Goal: Task Accomplishment & Management: Manage account settings

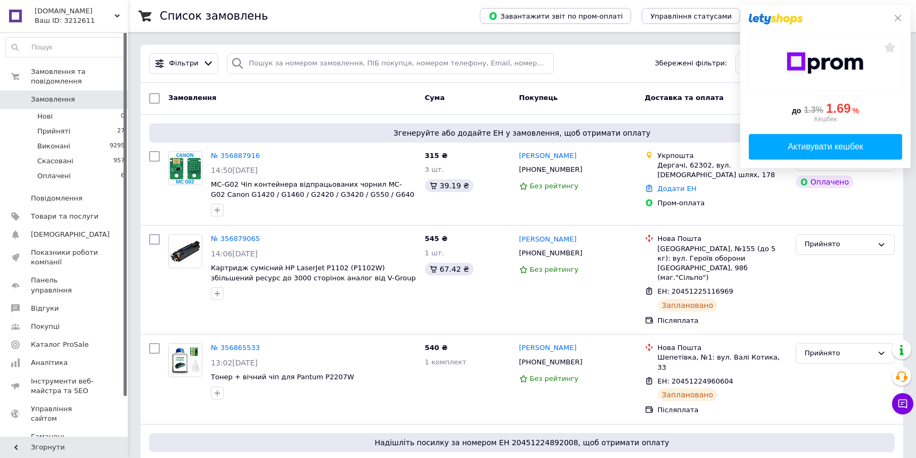
click at [897, 17] on icon at bounding box center [898, 18] width 6 height 6
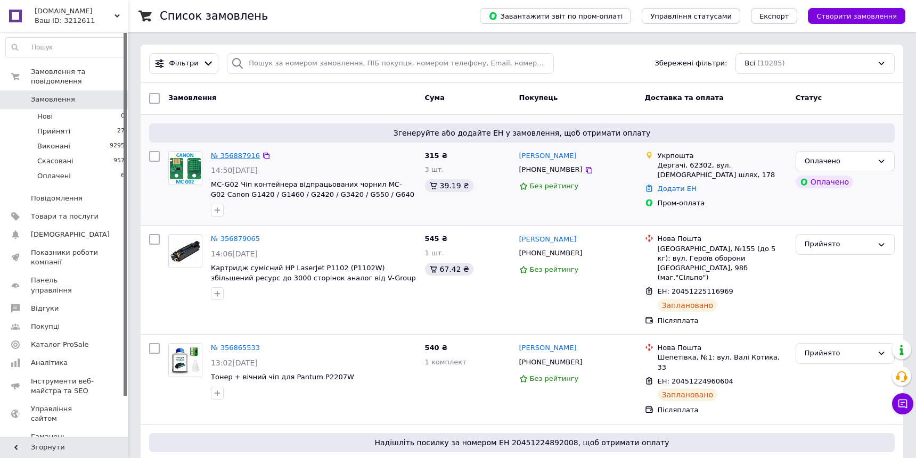
click at [237, 158] on link "№ 356887916" at bounding box center [235, 156] width 49 height 8
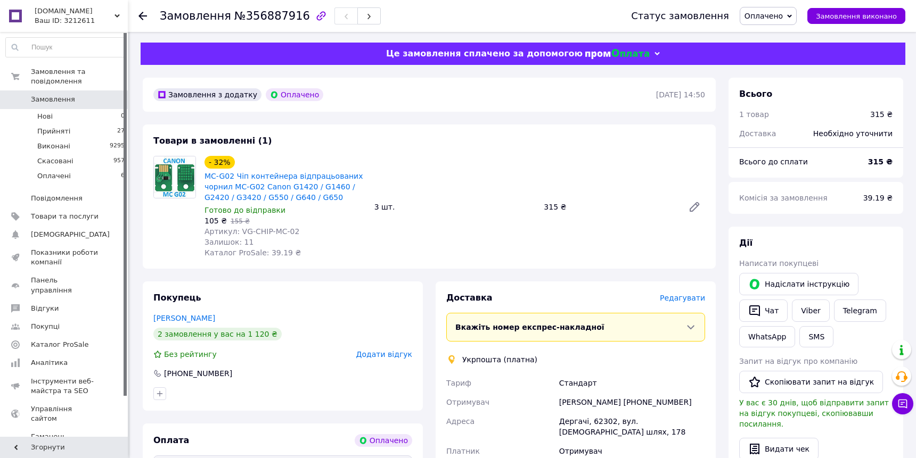
click at [692, 296] on span "Редагувати" at bounding box center [682, 298] width 45 height 9
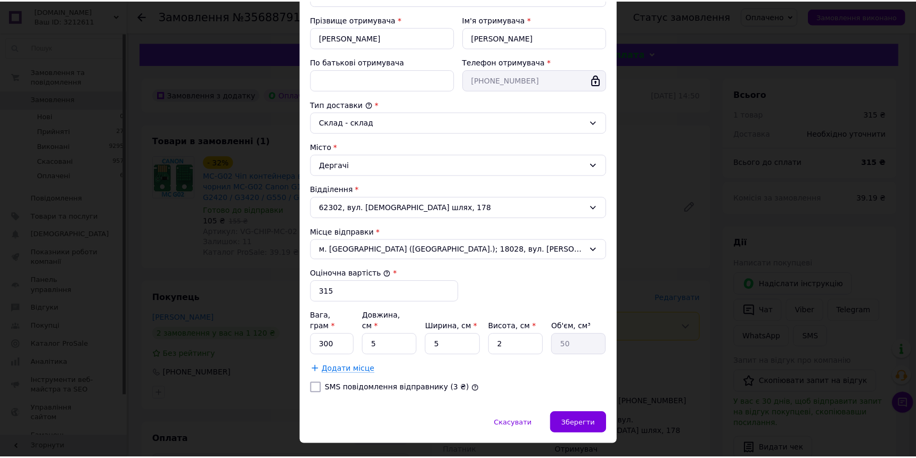
scroll to position [206, 0]
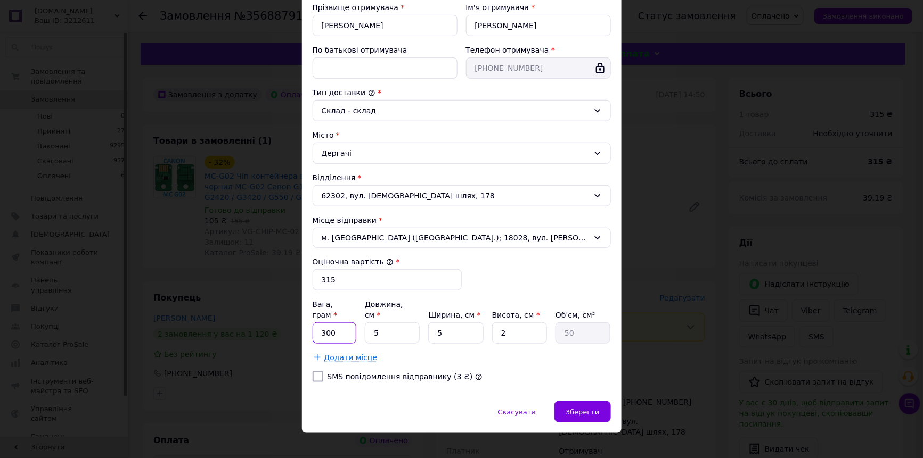
click at [341, 323] on input "300" at bounding box center [335, 333] width 44 height 21
type input "50"
click at [393, 323] on input "5" at bounding box center [392, 333] width 55 height 21
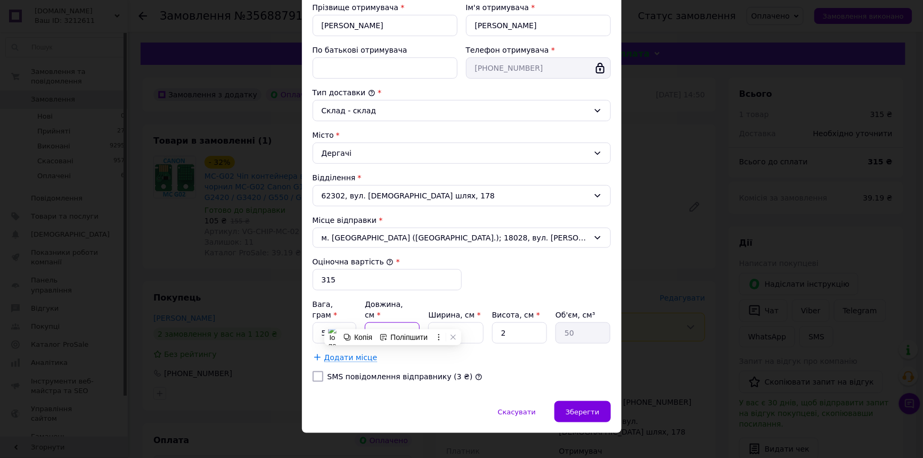
type input "1"
type input "10"
type input "100"
type input "10"
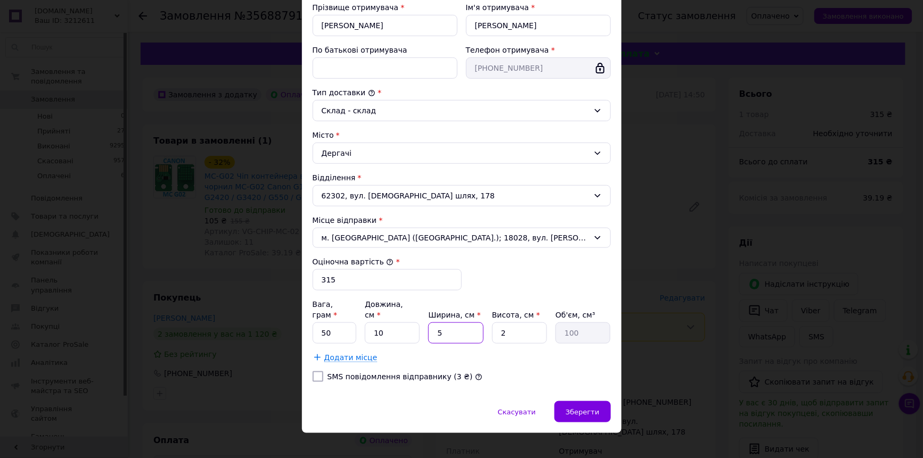
click at [451, 323] on input "5" at bounding box center [455, 333] width 55 height 21
type input "1"
type input "20"
type input "10"
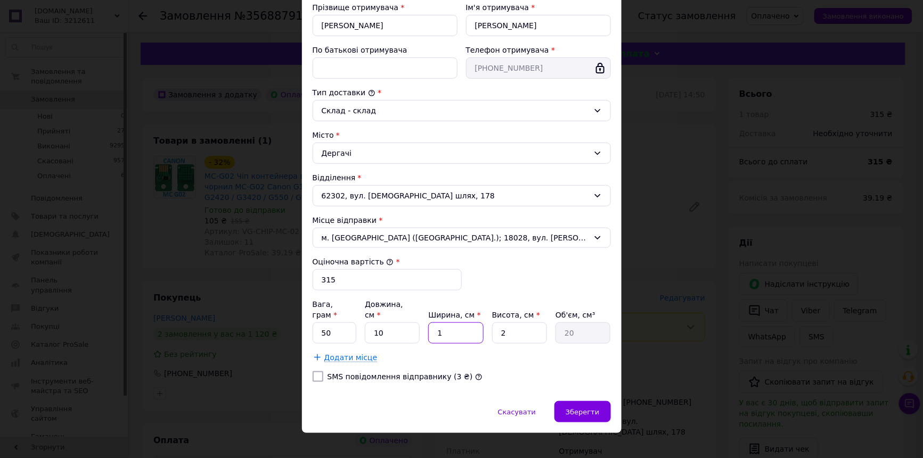
type input "200"
type input "10"
click at [512, 323] on input "2" at bounding box center [519, 333] width 55 height 21
type input "1"
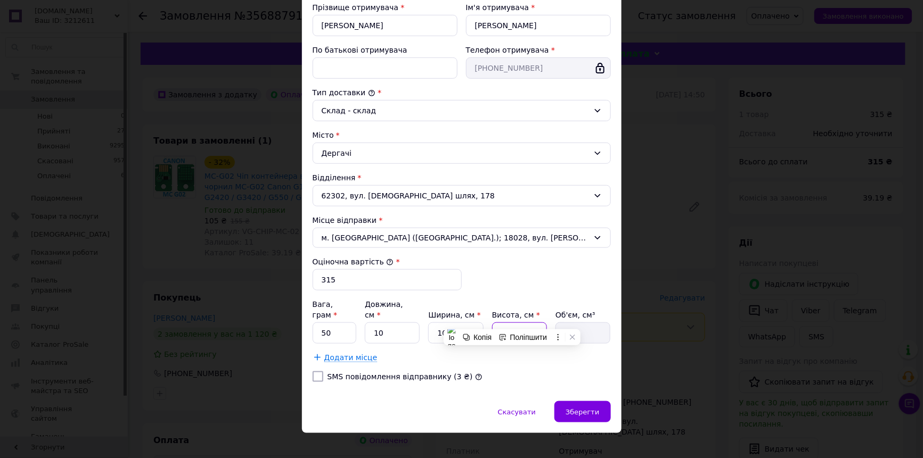
type input "100"
type input "1"
click at [601, 401] on div "Зберегти" at bounding box center [582, 411] width 56 height 21
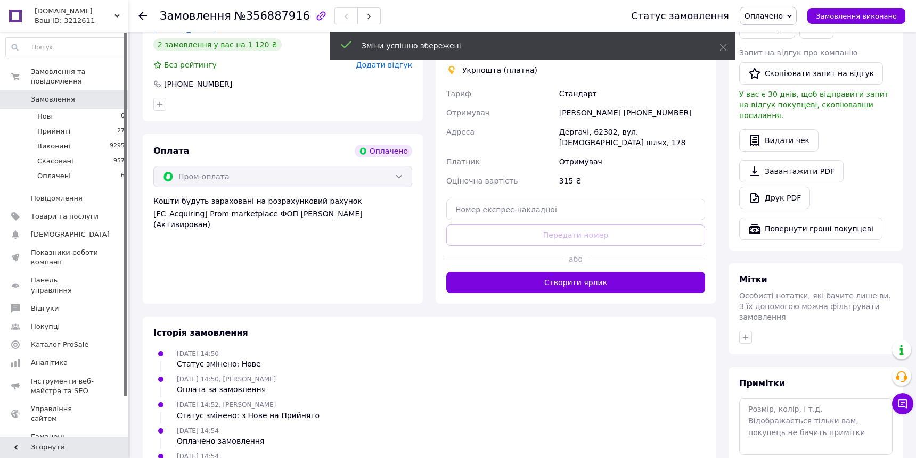
scroll to position [290, 0]
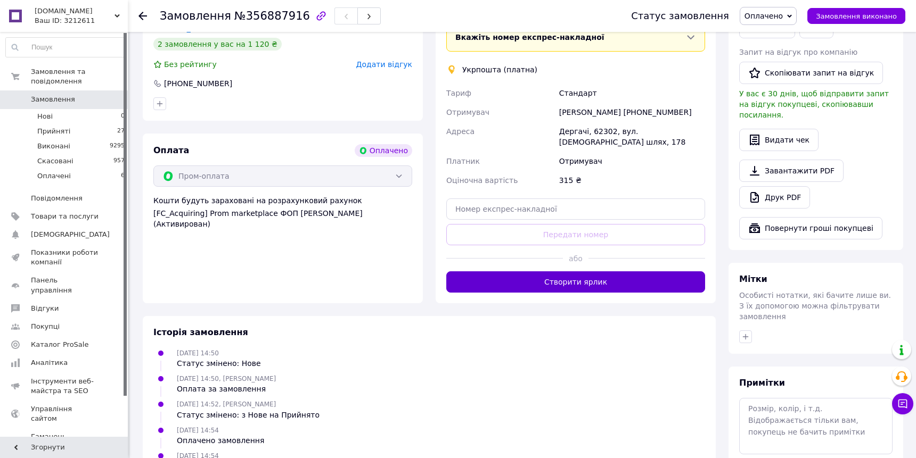
click at [578, 274] on button "Створити ярлик" at bounding box center [575, 282] width 259 height 21
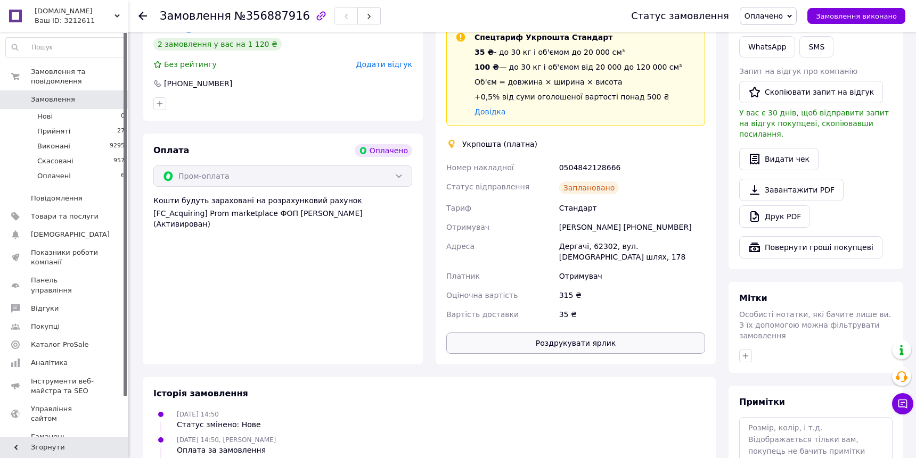
click at [566, 333] on button "Роздрукувати ярлик" at bounding box center [575, 343] width 259 height 21
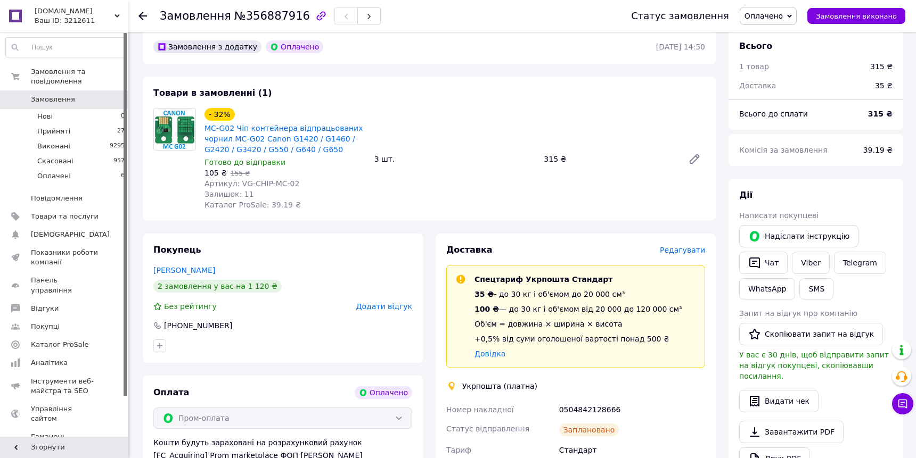
scroll to position [0, 0]
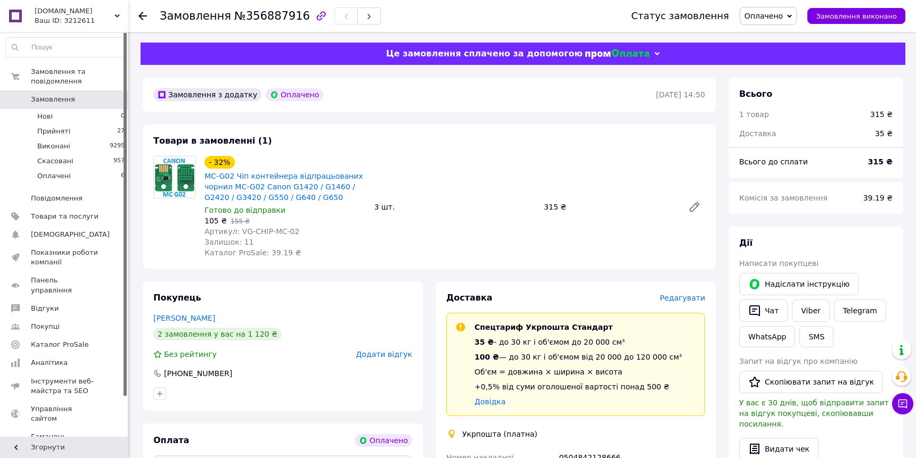
click at [141, 15] on use at bounding box center [142, 16] width 9 height 9
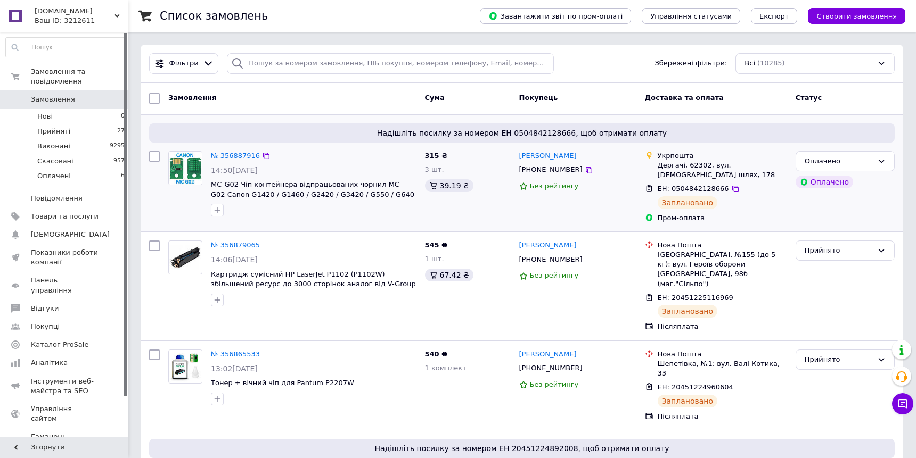
click at [235, 155] on link "№ 356887916" at bounding box center [235, 156] width 49 height 8
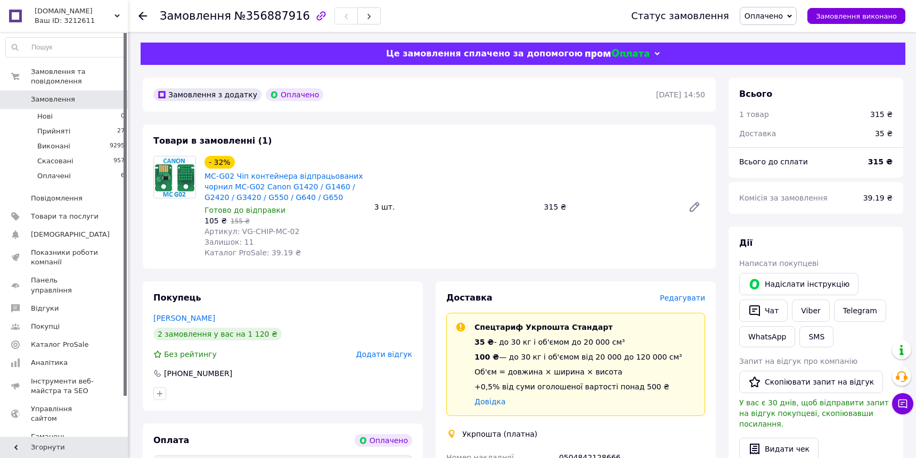
click at [181, 259] on div "Товари в замовленні (1) - 32% MC-G02 Чіп контейнера відпрацьованих чорнил MC-G0…" at bounding box center [429, 197] width 573 height 144
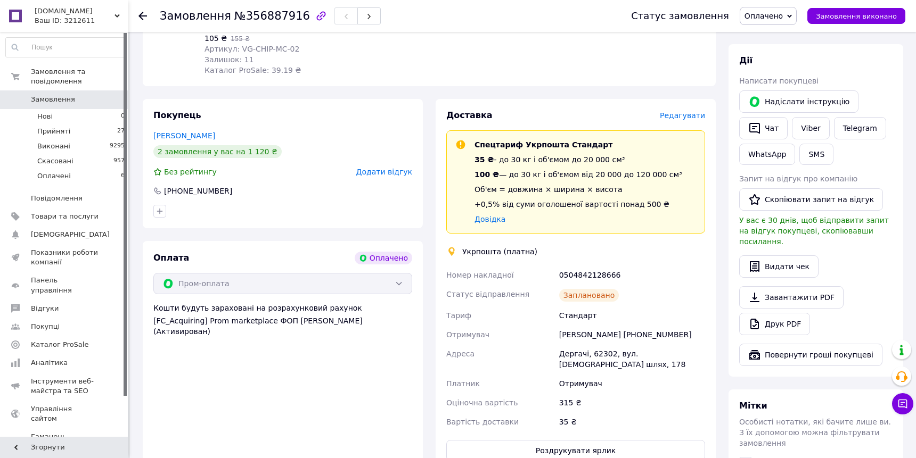
scroll to position [193, 0]
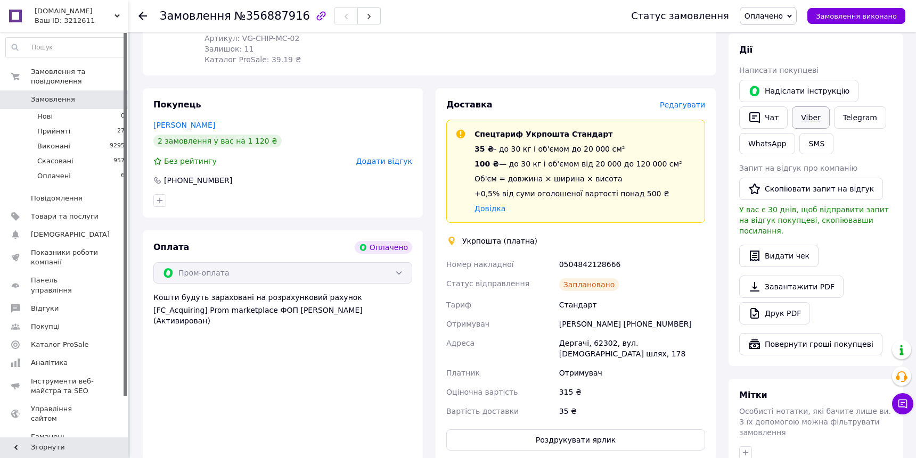
click at [814, 117] on link "Viber" at bounding box center [810, 117] width 37 height 22
click at [322, 95] on div "Покупець [PERSON_NAME] 2 замовлення у вас на 1 120 ₴ Без рейтингу Додати відгук…" at bounding box center [283, 152] width 280 height 129
click at [161, 125] on link "[PERSON_NAME]" at bounding box center [184, 125] width 62 height 9
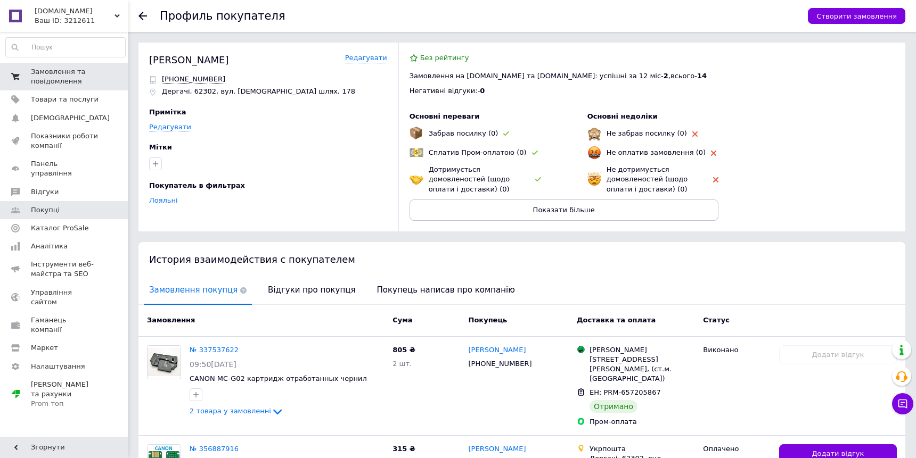
click at [58, 75] on span "Замовлення та повідомлення" at bounding box center [65, 76] width 68 height 19
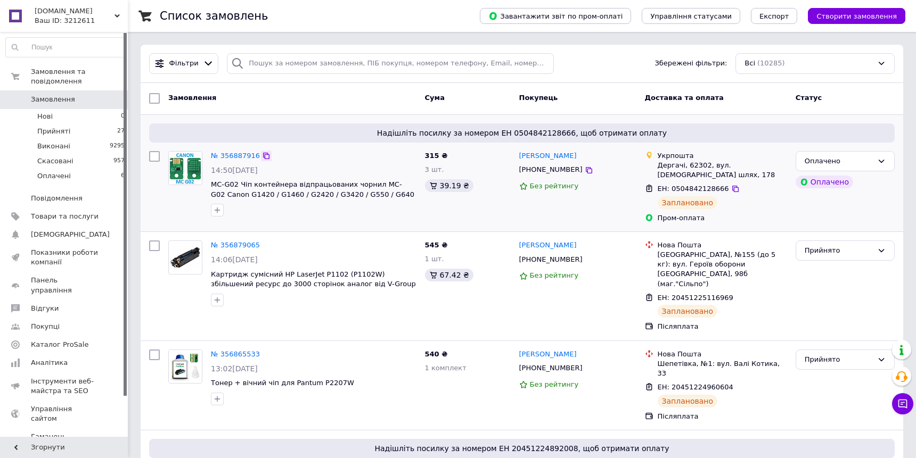
click at [262, 157] on icon at bounding box center [266, 156] width 9 height 9
click at [243, 152] on link "№ 356887916" at bounding box center [235, 156] width 49 height 8
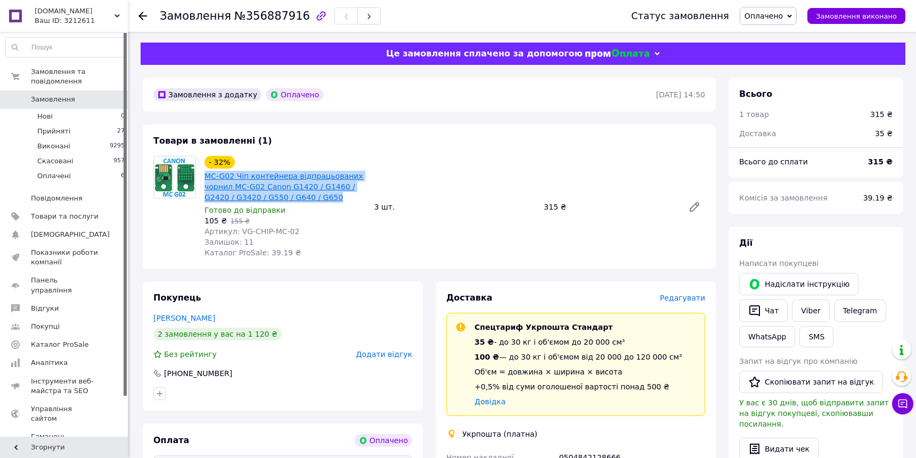
drag, startPoint x: 202, startPoint y: 176, endPoint x: 302, endPoint y: 198, distance: 101.9
click at [302, 198] on div "- 32% MC-G02 Чіп контейнера відпрацьованих чорнил MC-G02 Canon G1420 / G1460 / …" at bounding box center [285, 207] width 170 height 106
copy link "MC-G02 Чіп контейнера відпрацьованих чорнил MC-G02 Canon G1420 / G1460 / G2420 …"
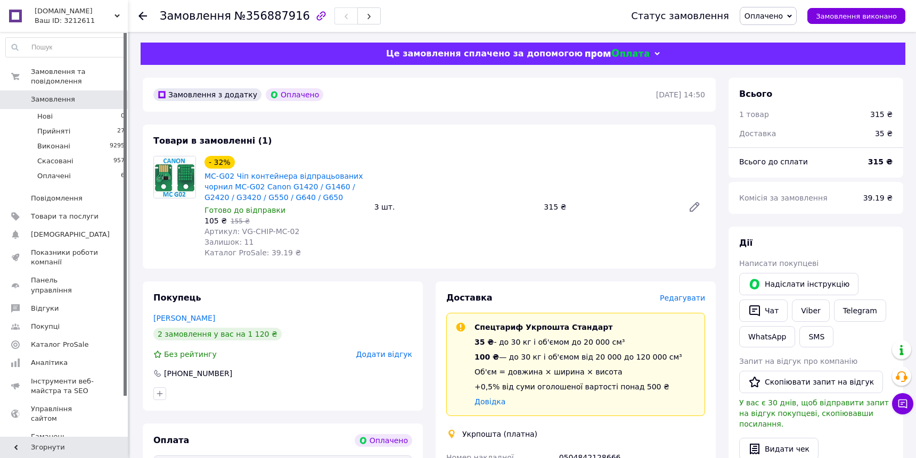
drag, startPoint x: 471, startPoint y: 148, endPoint x: 489, endPoint y: 185, distance: 41.4
click at [471, 148] on div "Товари в замовленні (1) - 32% MC-G02 Чіп контейнера відпрацьованих чорнил MC-G0…" at bounding box center [429, 197] width 573 height 144
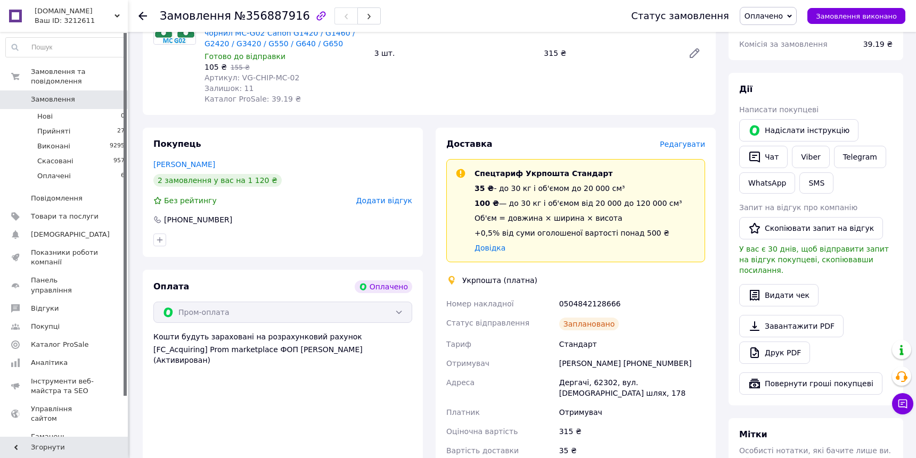
scroll to position [242, 0]
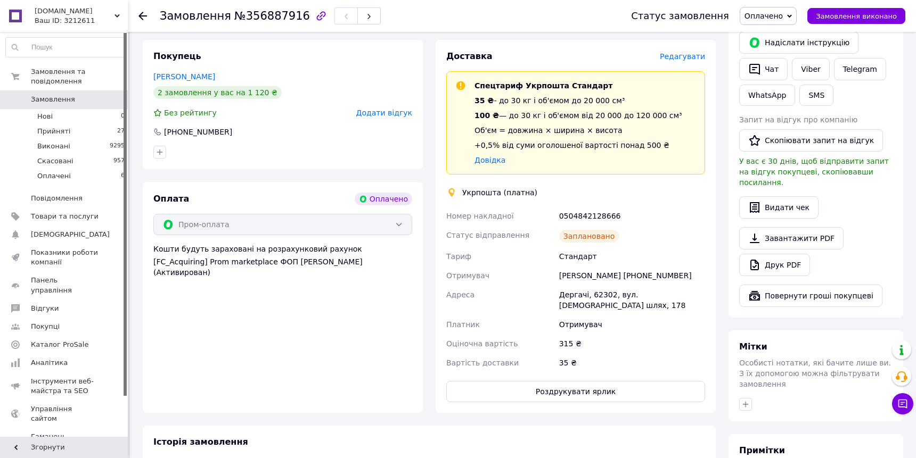
click at [594, 216] on div "0504842128666" at bounding box center [632, 216] width 150 height 19
copy div "0504842128666"
click at [431, 394] on div "Доставка Редагувати Спецтариф Укрпошта Стандарт 35 ₴ - до 30 кг і об'ємом до 20…" at bounding box center [575, 226] width 293 height 373
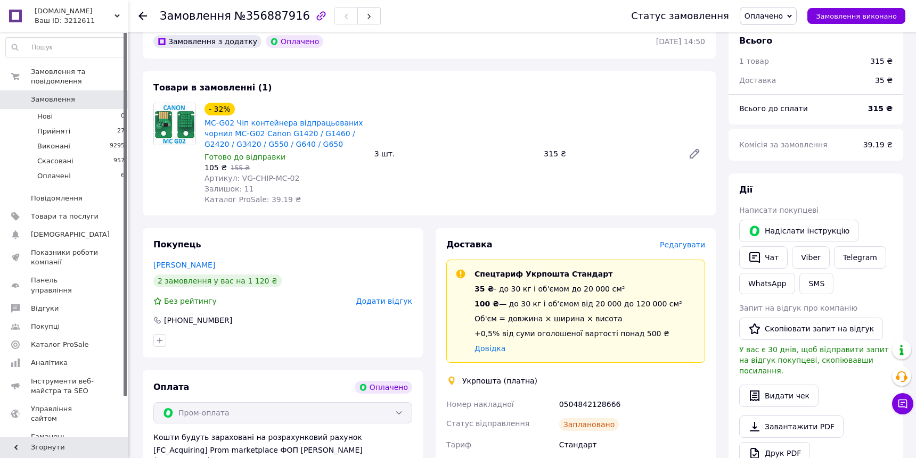
scroll to position [48, 0]
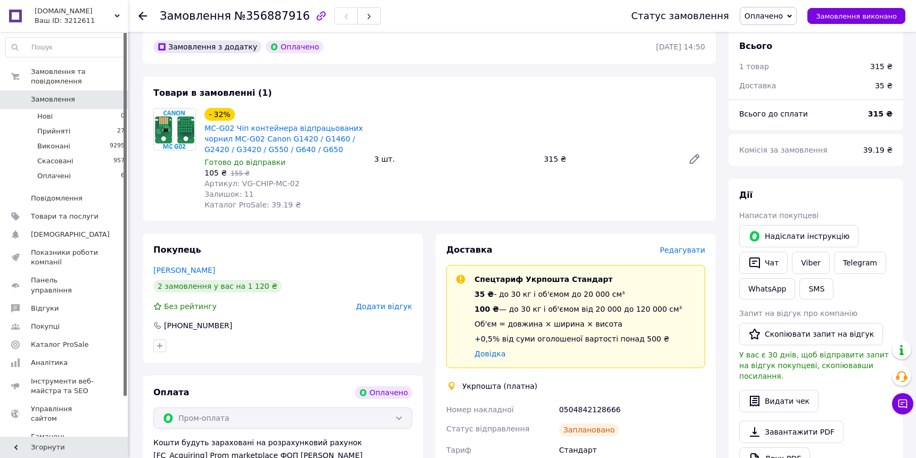
click at [78, 95] on span "Замовлення" at bounding box center [65, 100] width 68 height 10
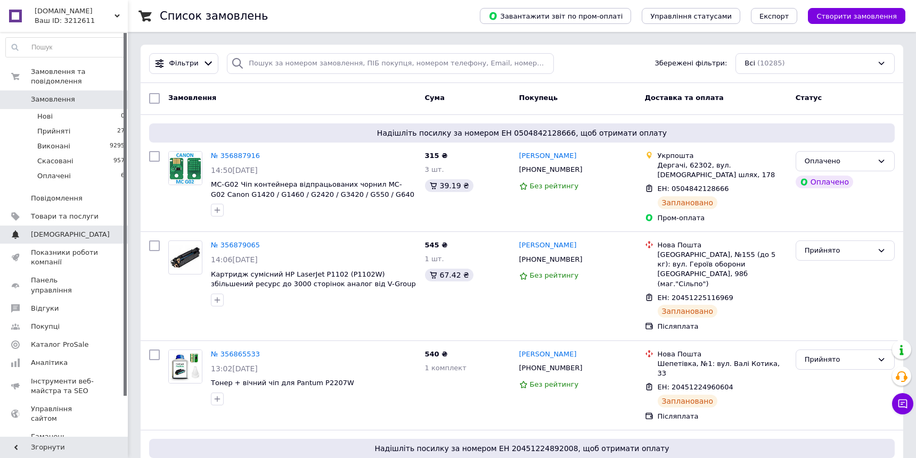
click at [47, 230] on span "[DEMOGRAPHIC_DATA]" at bounding box center [70, 235] width 79 height 10
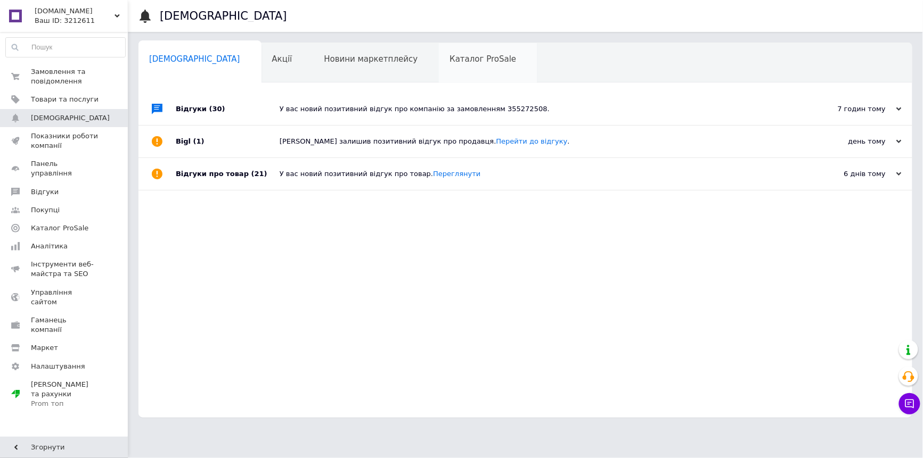
click at [449, 63] on span "Каталог ProSale" at bounding box center [482, 59] width 67 height 10
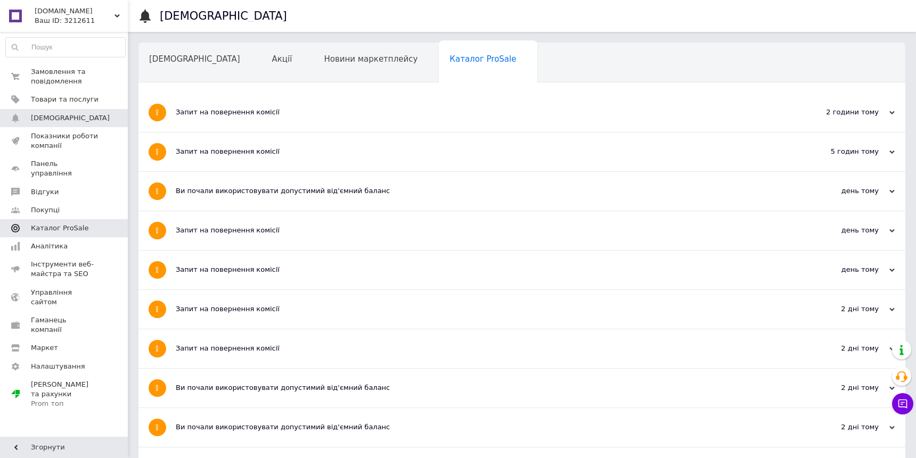
click at [48, 224] on span "Каталог ProSale" at bounding box center [60, 229] width 58 height 10
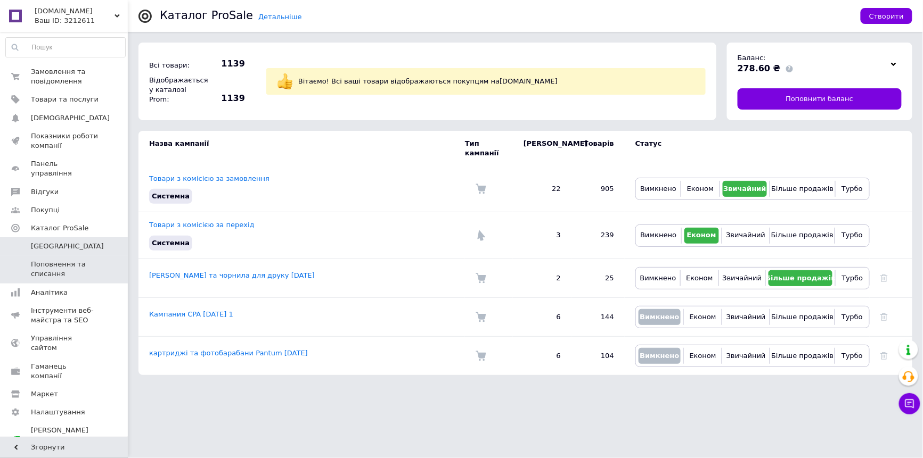
click at [33, 260] on span "Поповнення та списання" at bounding box center [65, 269] width 68 height 19
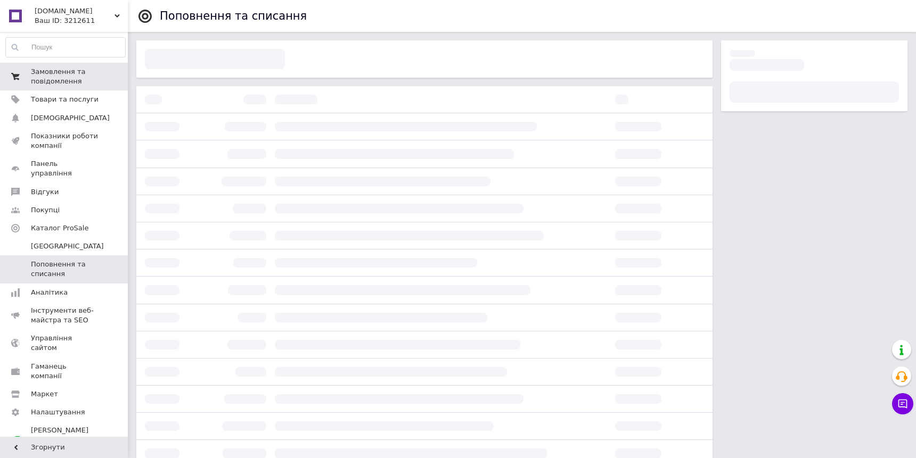
click at [84, 76] on span "Замовлення та повідомлення" at bounding box center [65, 76] width 68 height 19
